Goal: Find specific fact: Find specific fact

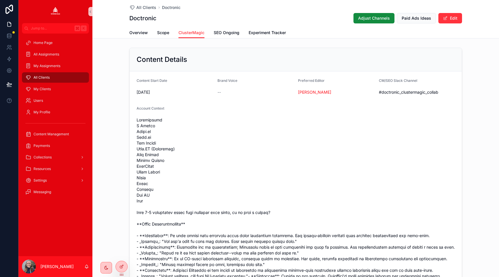
scroll to position [405, 0]
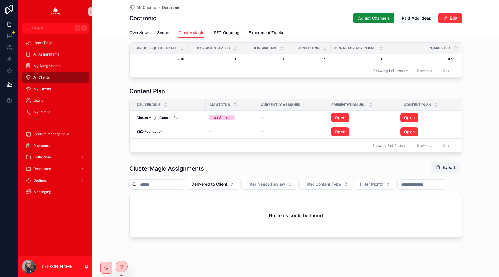
click at [117, 119] on div "Content Plan Deliverable CM Status Currently Assigned Presentation URL Content …" at bounding box center [295, 120] width 407 height 70
click at [110, 95] on div "Content Plan Deliverable CM Status Currently Assigned Presentation URL Content …" at bounding box center [295, 120] width 407 height 70
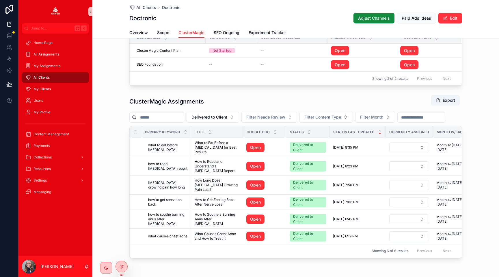
scroll to position [485, 0]
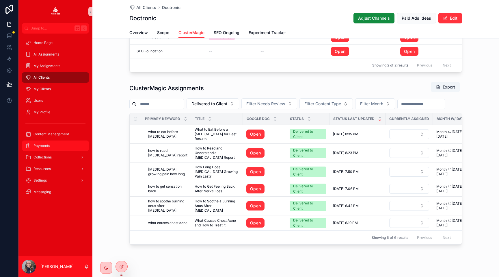
click at [70, 147] on div "Payments" at bounding box center [55, 145] width 60 height 9
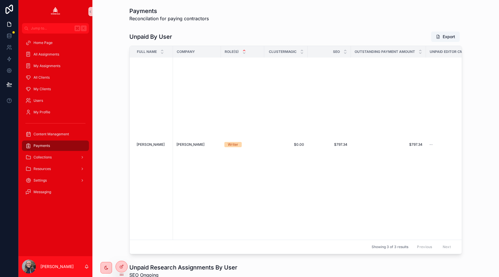
scroll to position [157, 0]
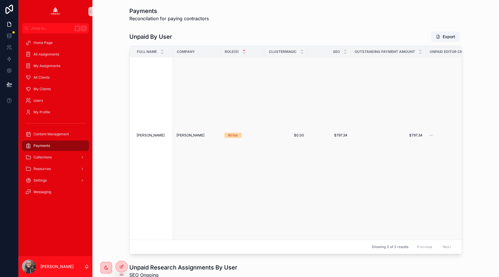
click at [414, 133] on span "$797.34" at bounding box center [388, 135] width 68 height 5
copy span "797.34"
